Goal: Feedback & Contribution: Contribute content

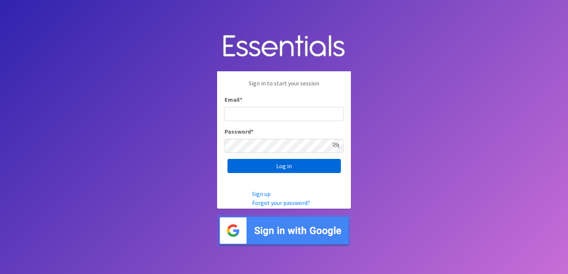
type input "shannon@HeartofOhiodiaperbank.org"
click at [292, 167] on input "Log in" at bounding box center [284, 166] width 113 height 14
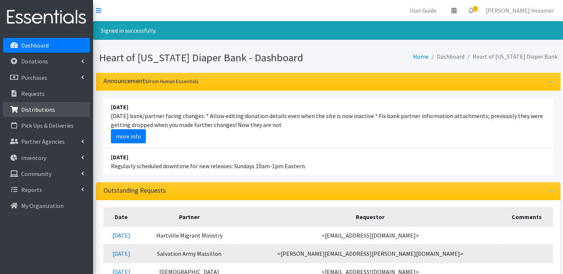
click at [42, 107] on p "Distributions" at bounding box center [38, 109] width 34 height 7
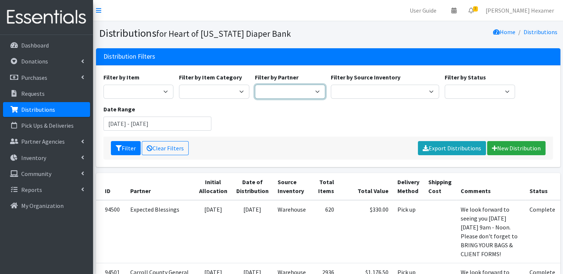
click at [313, 93] on select "Alliance Commons Belmont County Health Department Bridge Point Canal Fulton Spe…" at bounding box center [290, 92] width 70 height 14
select select "2871"
click at [255, 85] on select "Alliance Commons Belmont County Health Department Bridge Point Canal Fulton Spe…" at bounding box center [290, 92] width 70 height 14
click at [140, 127] on input "[DATE] - [DATE]" at bounding box center [157, 124] width 108 height 14
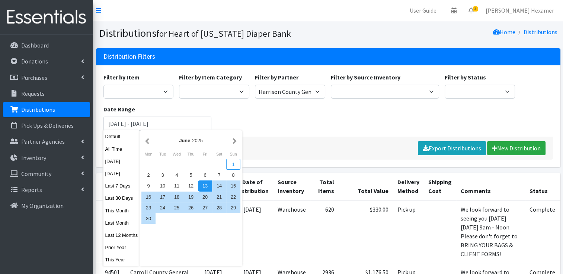
click at [234, 164] on div "1" at bounding box center [233, 164] width 14 height 11
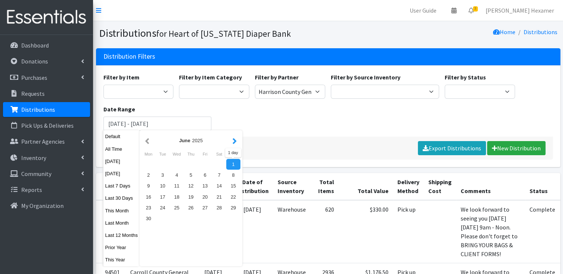
click at [234, 141] on button "button" at bounding box center [235, 140] width 8 height 9
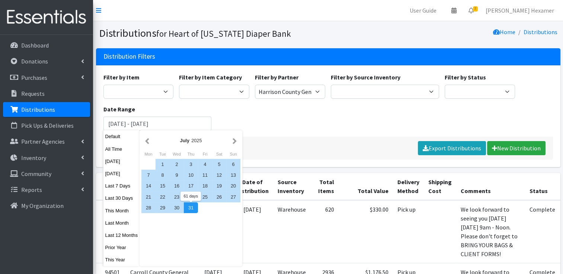
click at [191, 207] on div "31" at bounding box center [191, 208] width 14 height 11
type input "June 1, 2025 - July 31, 2025"
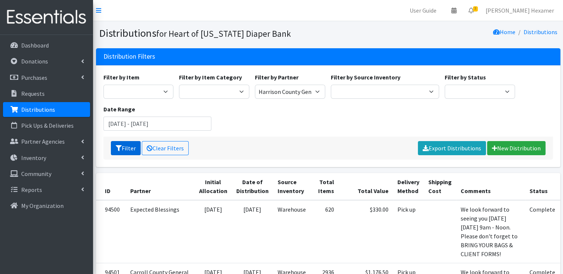
click at [126, 153] on button "Filter" at bounding box center [126, 148] width 30 height 14
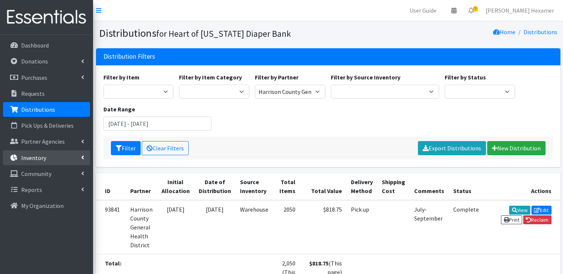
click at [31, 157] on p "Inventory" at bounding box center [33, 157] width 25 height 7
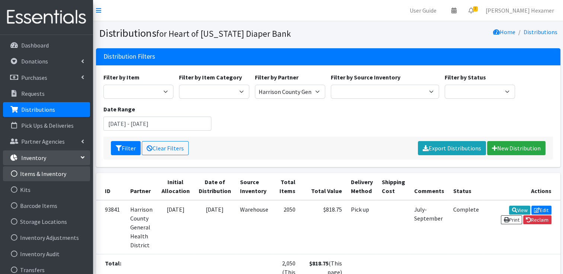
click at [30, 174] on link "Items & Inventory" at bounding box center [46, 174] width 87 height 15
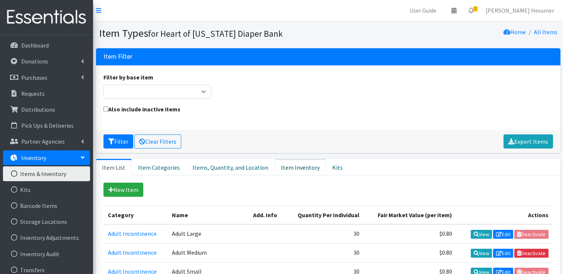
click at [288, 165] on link "Item Inventory" at bounding box center [299, 167] width 51 height 16
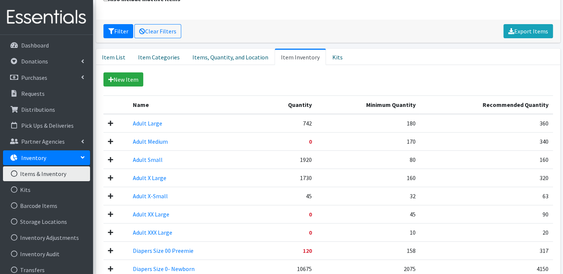
scroll to position [112, 0]
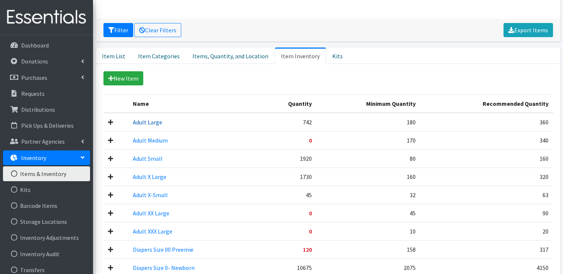
click at [144, 119] on link "Adult Large" at bounding box center [147, 122] width 29 height 7
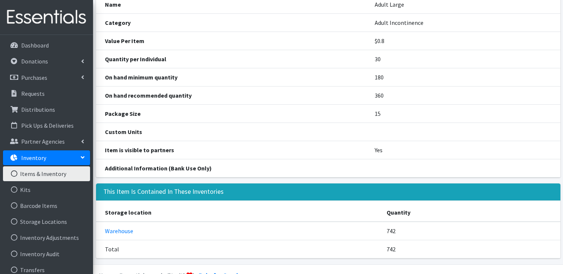
scroll to position [74, 0]
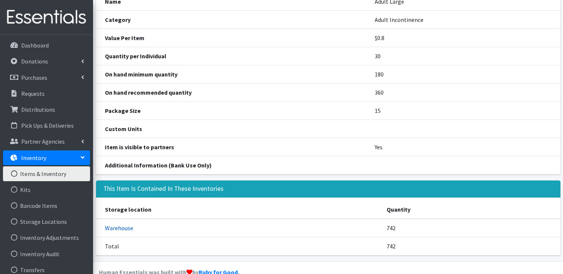
click at [122, 225] on link "Warehouse" at bounding box center [119, 228] width 28 height 7
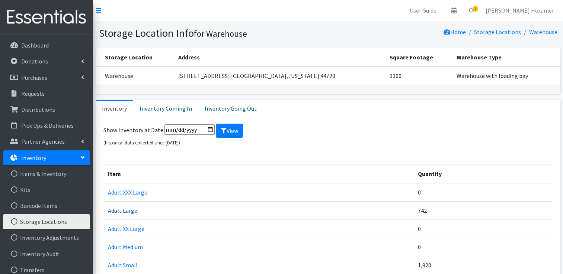
click at [122, 210] on link "Adult Large" at bounding box center [122, 210] width 29 height 7
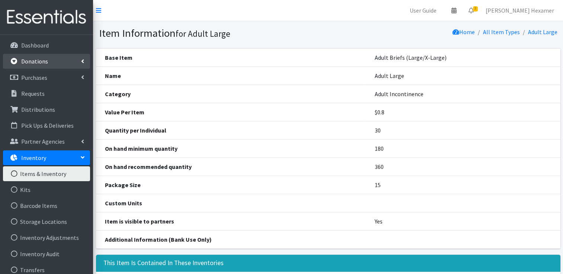
click at [38, 64] on p "Donations" at bounding box center [34, 61] width 27 height 7
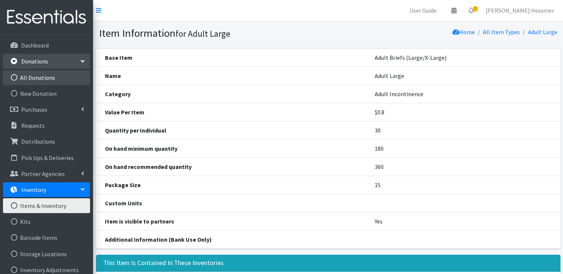
click at [39, 80] on link "All Donations" at bounding box center [46, 77] width 87 height 15
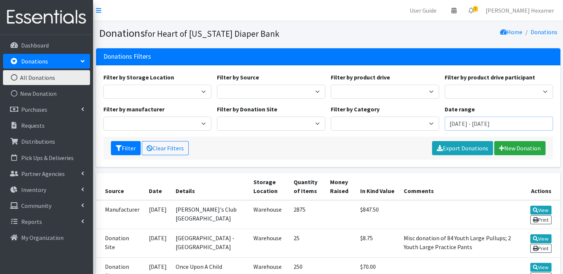
click at [463, 124] on input "[DATE] - [DATE]" at bounding box center [498, 124] width 108 height 14
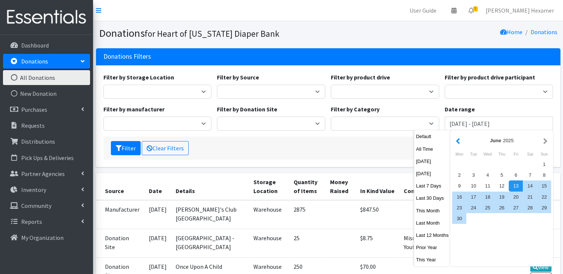
click at [457, 141] on button "button" at bounding box center [458, 140] width 8 height 9
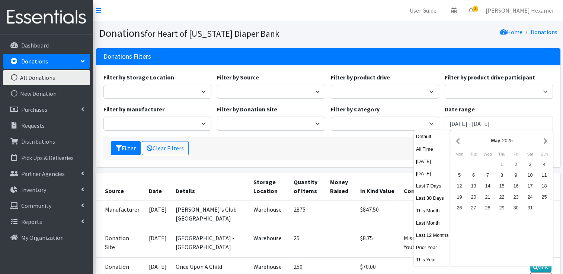
click at [457, 141] on button "button" at bounding box center [458, 140] width 8 height 9
click at [532, 165] on div "1" at bounding box center [529, 164] width 14 height 11
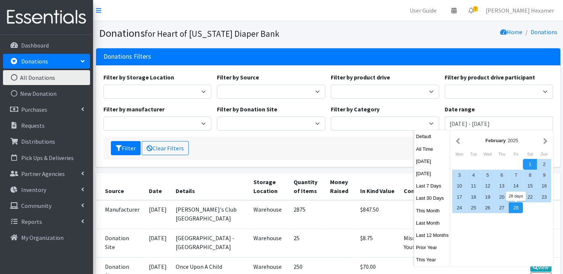
click at [517, 210] on div "28" at bounding box center [515, 208] width 14 height 11
type input "February 1, 2025 - February 28, 2025"
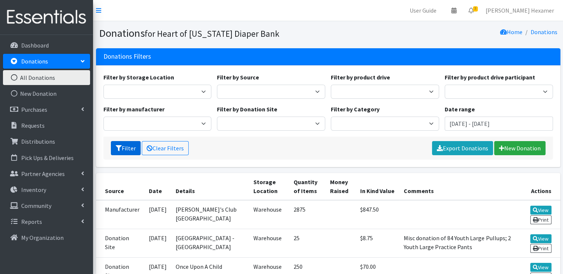
click at [129, 149] on button "Filter" at bounding box center [126, 148] width 30 height 14
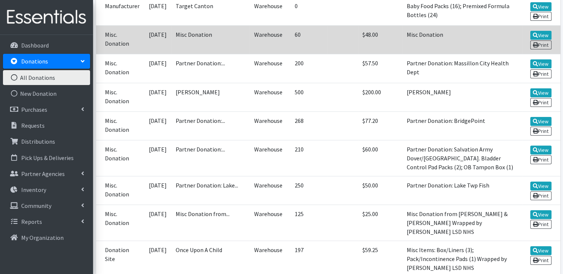
scroll to position [297, 0]
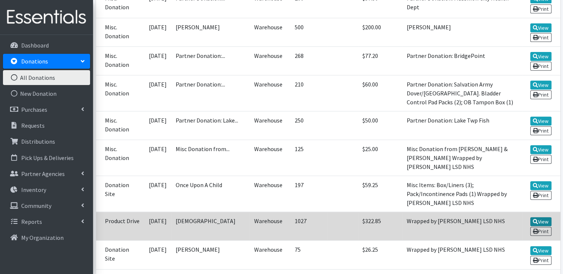
click at [537, 218] on link "View" at bounding box center [540, 222] width 21 height 9
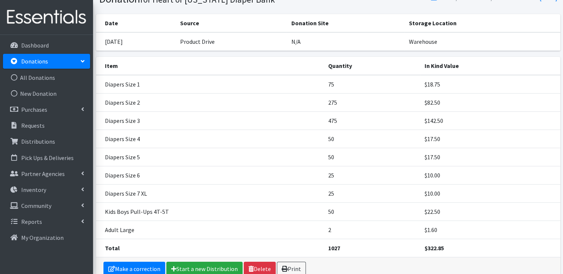
scroll to position [37, 0]
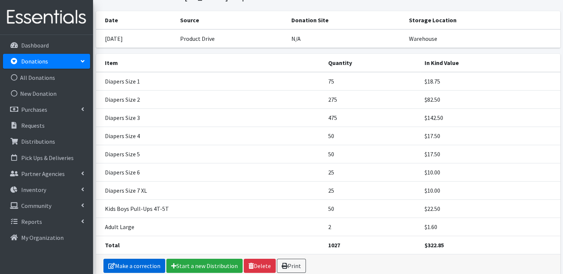
click at [116, 261] on link "Make a correction" at bounding box center [134, 266] width 62 height 14
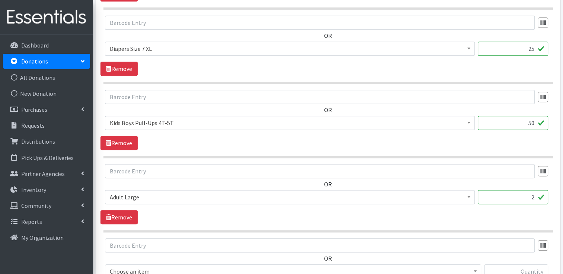
scroll to position [707, 0]
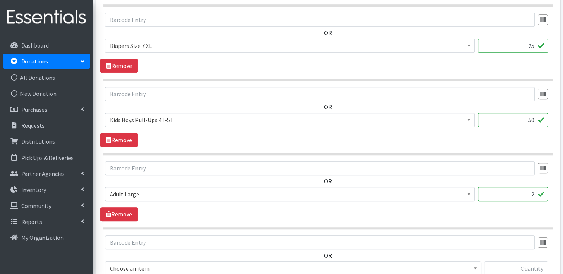
drag, startPoint x: 512, startPoint y: 196, endPoint x: 568, endPoint y: 189, distance: 56.6
type input "30"
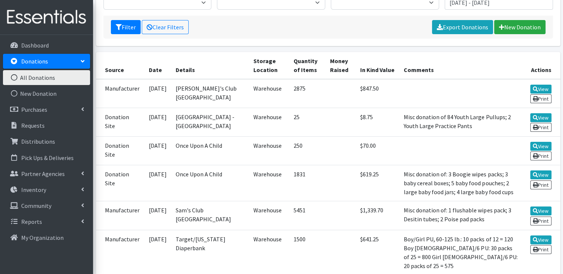
scroll to position [149, 0]
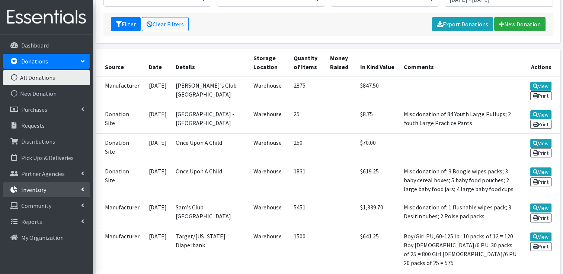
click at [30, 190] on p "Inventory" at bounding box center [33, 189] width 25 height 7
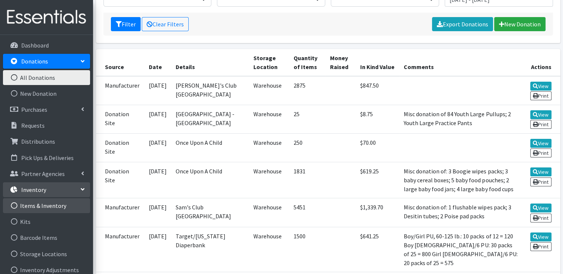
click at [33, 204] on link "Items & Inventory" at bounding box center [46, 206] width 87 height 15
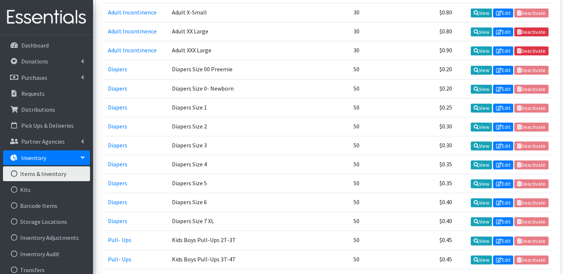
scroll to position [37, 0]
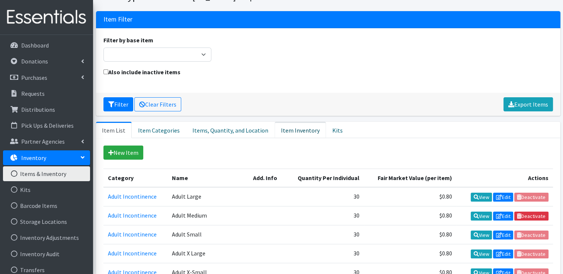
click at [285, 128] on link "Item Inventory" at bounding box center [299, 130] width 51 height 16
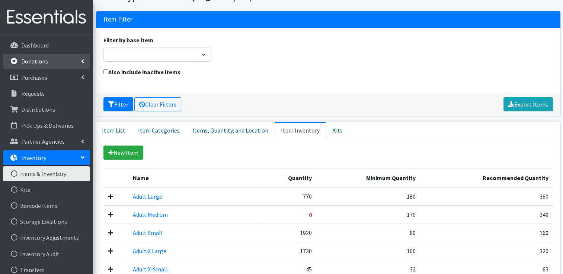
click at [30, 59] on p "Donations" at bounding box center [34, 61] width 27 height 7
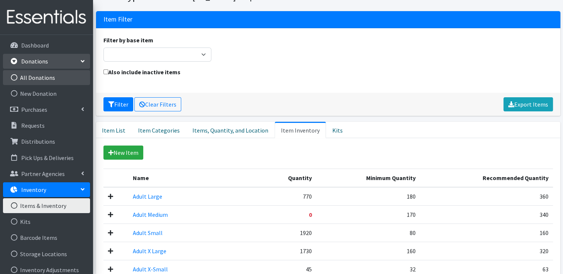
click at [30, 75] on link "All Donations" at bounding box center [46, 77] width 87 height 15
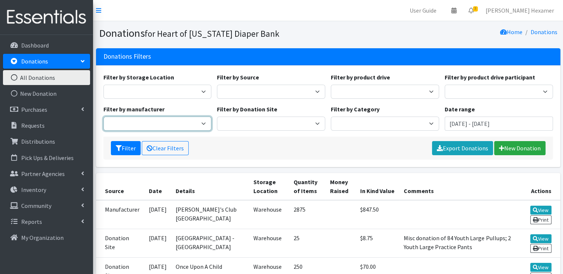
click at [159, 120] on select "Baby2Baby [PERSON_NAME]'s Club Cuyahoga Falls Sam's Club North Canton Target Ca…" at bounding box center [157, 124] width 108 height 14
click at [159, 120] on select "Baby2Baby Sam's Club Cuyahoga Falls Sam's Club North Canton Target Canton Targe…" at bounding box center [157, 124] width 108 height 14
click at [483, 119] on input "June 13, 2025 - September 13, 2025" at bounding box center [498, 124] width 108 height 14
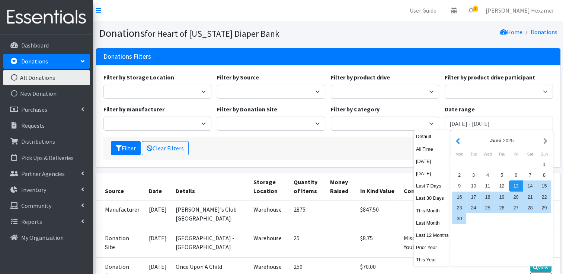
click at [457, 142] on button "button" at bounding box center [458, 140] width 8 height 9
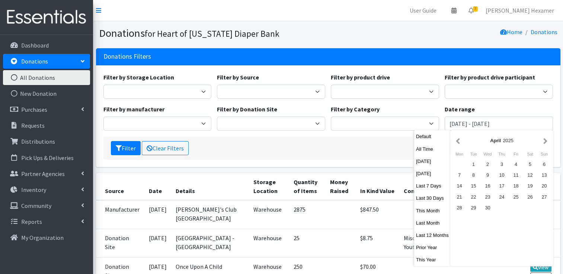
click at [457, 142] on button "button" at bounding box center [458, 140] width 8 height 9
click at [528, 166] on div "1" at bounding box center [529, 164] width 14 height 11
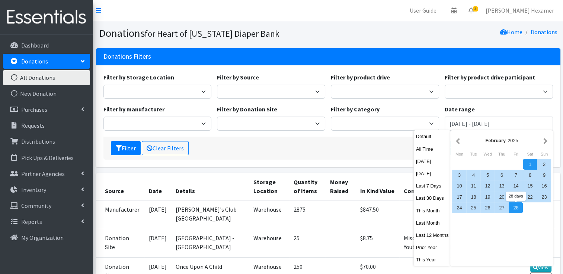
click at [517, 213] on div "28" at bounding box center [515, 208] width 14 height 11
type input "February 1, 2025 - February 28, 2025"
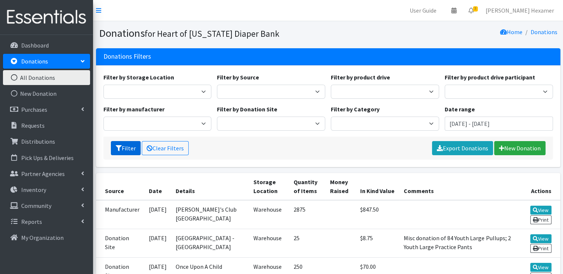
click at [129, 148] on button "Filter" at bounding box center [126, 148] width 30 height 14
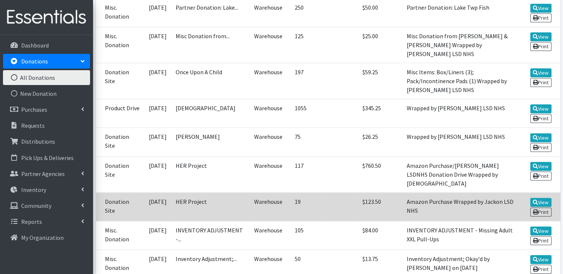
scroll to position [409, 0]
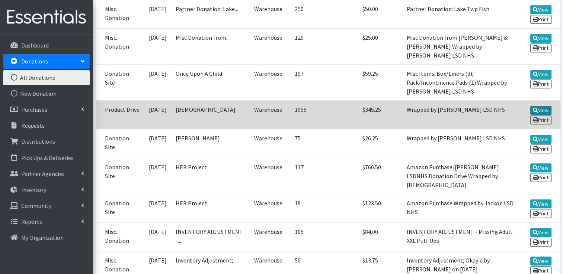
click at [535, 108] on icon at bounding box center [534, 110] width 5 height 5
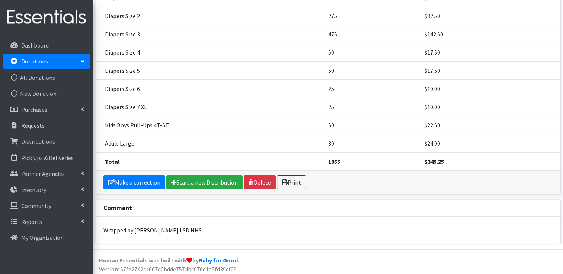
scroll to position [122, 0]
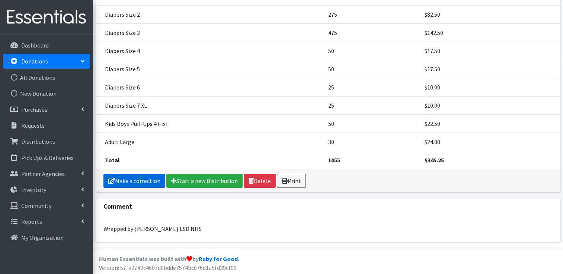
click at [131, 181] on link "Make a correction" at bounding box center [134, 181] width 62 height 14
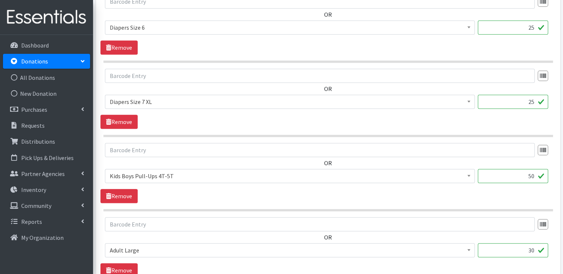
scroll to position [669, 0]
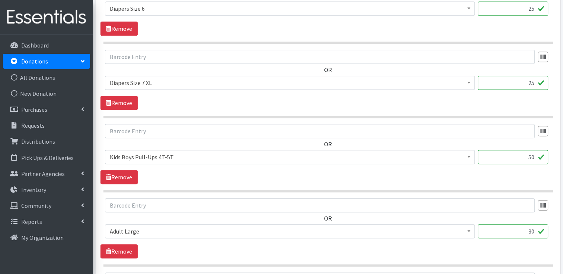
drag, startPoint x: 498, startPoint y: 228, endPoint x: 560, endPoint y: 223, distance: 62.3
type input "140"
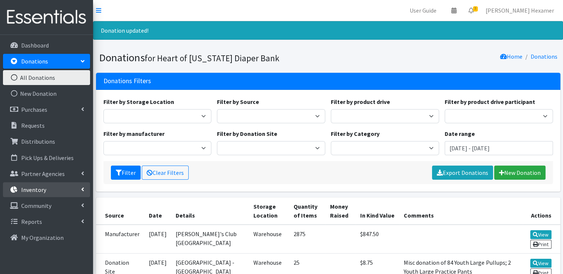
click at [39, 190] on p "Inventory" at bounding box center [33, 189] width 25 height 7
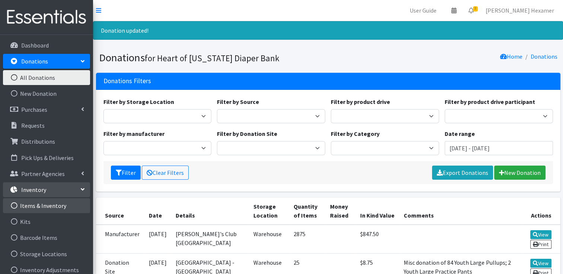
click at [25, 204] on link "Items & Inventory" at bounding box center [46, 206] width 87 height 15
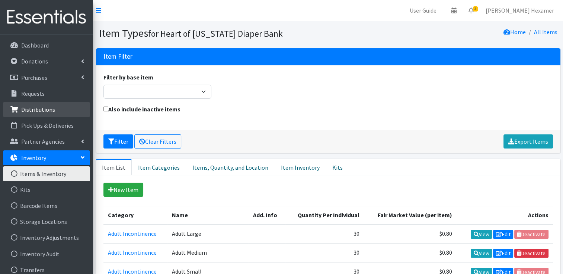
click at [30, 110] on p "Distributions" at bounding box center [38, 109] width 34 height 7
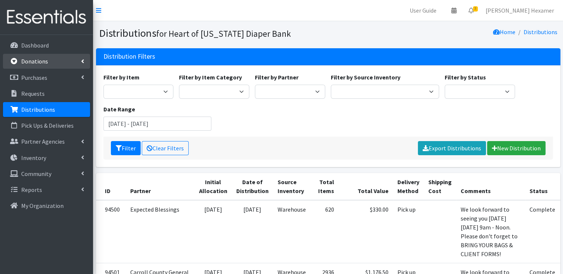
click at [42, 66] on link "Donations" at bounding box center [46, 61] width 87 height 15
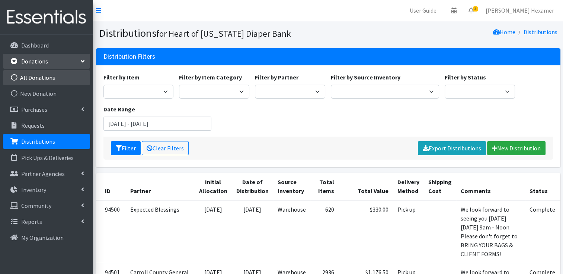
click at [39, 83] on link "All Donations" at bounding box center [46, 77] width 87 height 15
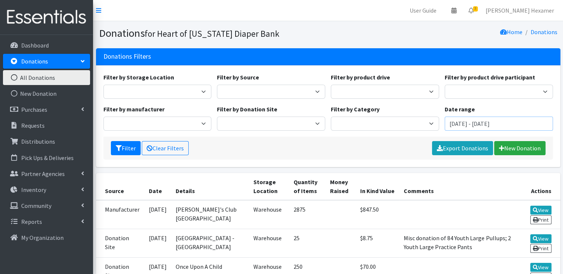
click at [490, 118] on input "[DATE] - [DATE]" at bounding box center [498, 124] width 108 height 14
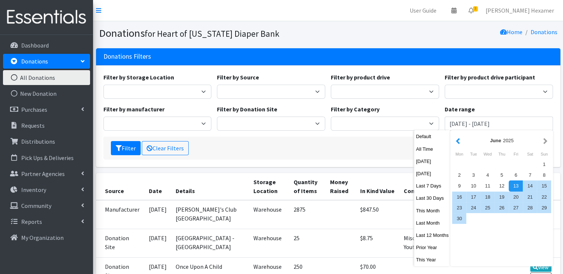
click at [456, 142] on button "button" at bounding box center [458, 140] width 8 height 9
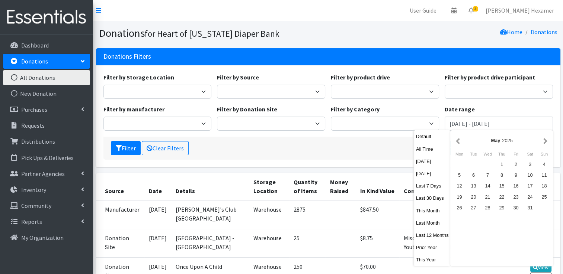
click at [456, 142] on button "button" at bounding box center [458, 140] width 8 height 9
click at [485, 199] on div "19" at bounding box center [487, 197] width 14 height 11
click at [123, 144] on button "Filter" at bounding box center [126, 148] width 30 height 14
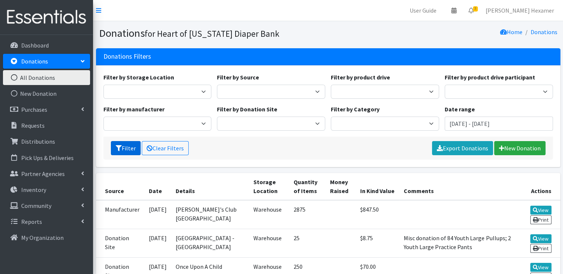
drag, startPoint x: 0, startPoint y: 0, endPoint x: 120, endPoint y: 150, distance: 191.8
click at [120, 150] on icon "submit" at bounding box center [119, 148] width 6 height 6
click at [482, 118] on input "[DATE] - [DATE]" at bounding box center [498, 124] width 108 height 14
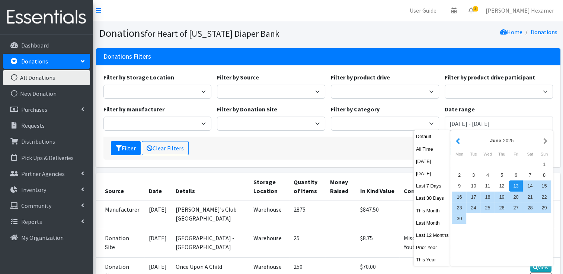
click at [457, 139] on button "button" at bounding box center [458, 140] width 8 height 9
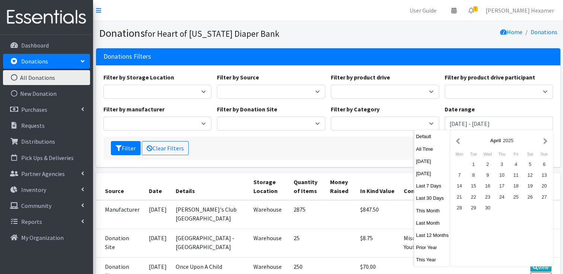
click at [457, 139] on button "button" at bounding box center [458, 140] width 8 height 9
click at [485, 196] on div "19" at bounding box center [487, 197] width 14 height 11
click at [475, 196] on div "18" at bounding box center [473, 197] width 14 height 11
type input "February 18, 2025 - February 19, 2025"
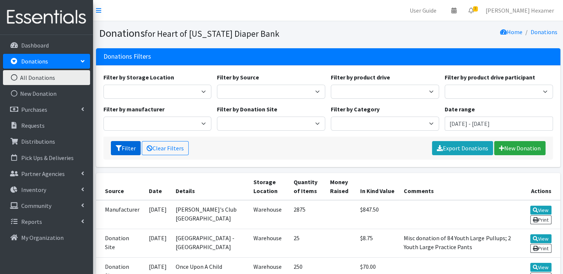
click at [124, 149] on button "Filter" at bounding box center [126, 148] width 30 height 14
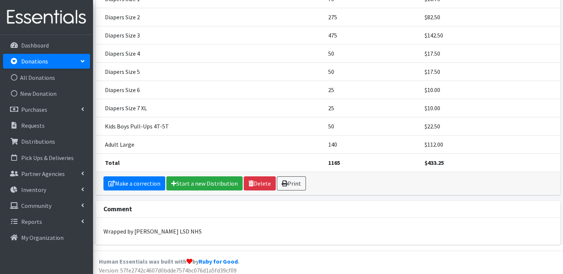
scroll to position [122, 0]
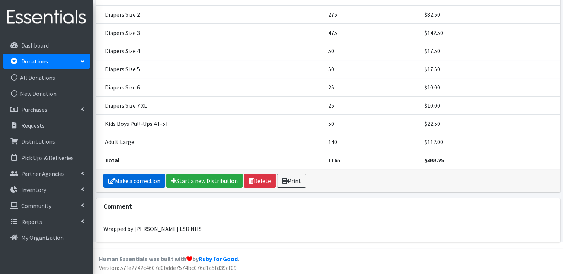
click at [133, 181] on link "Make a correction" at bounding box center [134, 181] width 62 height 14
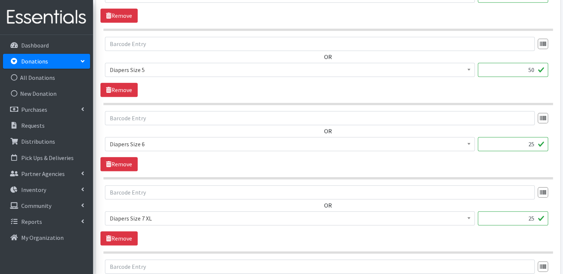
scroll to position [669, 0]
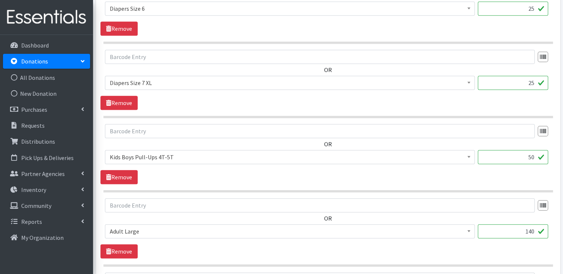
click at [503, 234] on input "140" at bounding box center [512, 232] width 70 height 14
drag, startPoint x: 503, startPoint y: 234, endPoint x: 568, endPoint y: 227, distance: 65.4
type input "30"
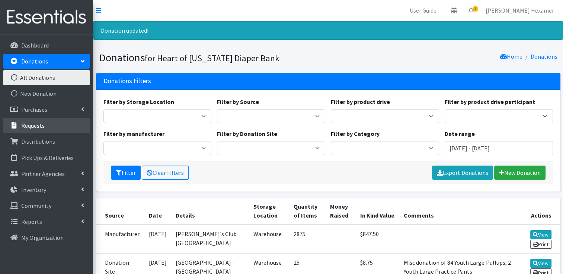
click at [34, 130] on link "Requests" at bounding box center [46, 125] width 87 height 15
